Goal: Task Accomplishment & Management: Manage account settings

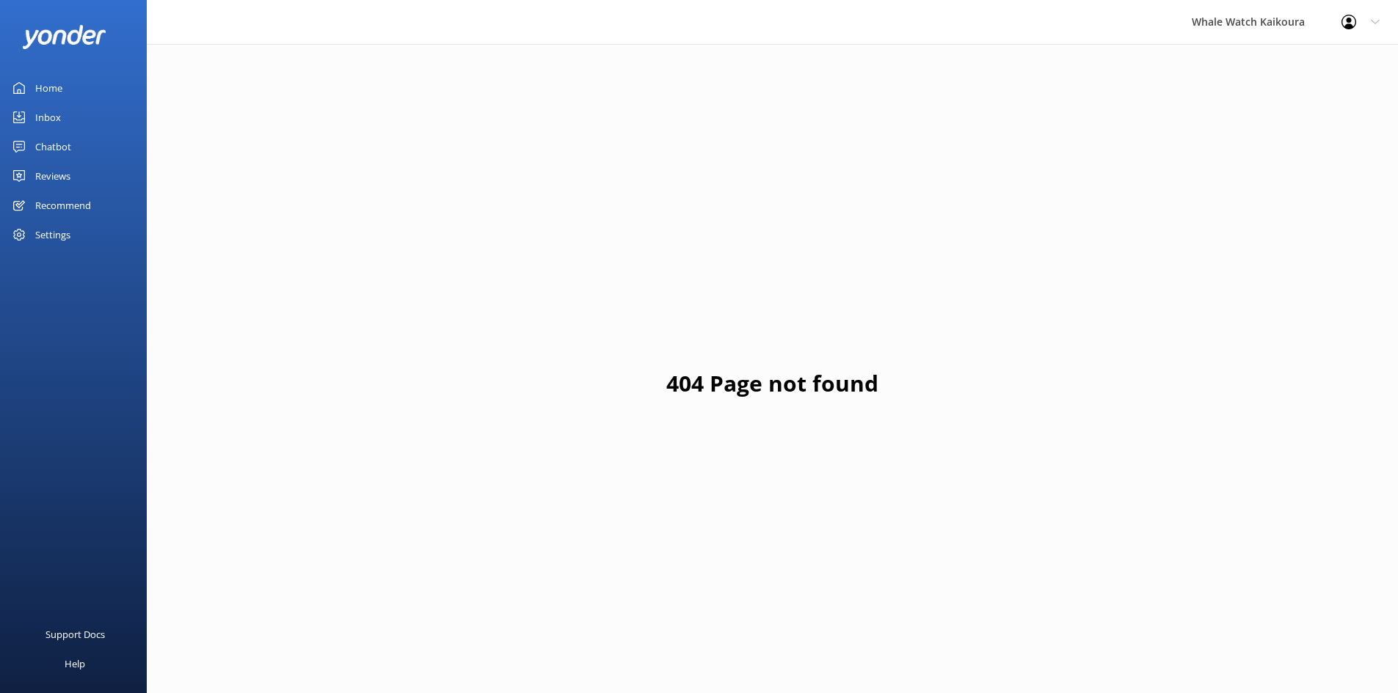
click at [77, 114] on link "Inbox" at bounding box center [73, 117] width 147 height 29
